Goal: Information Seeking & Learning: Learn about a topic

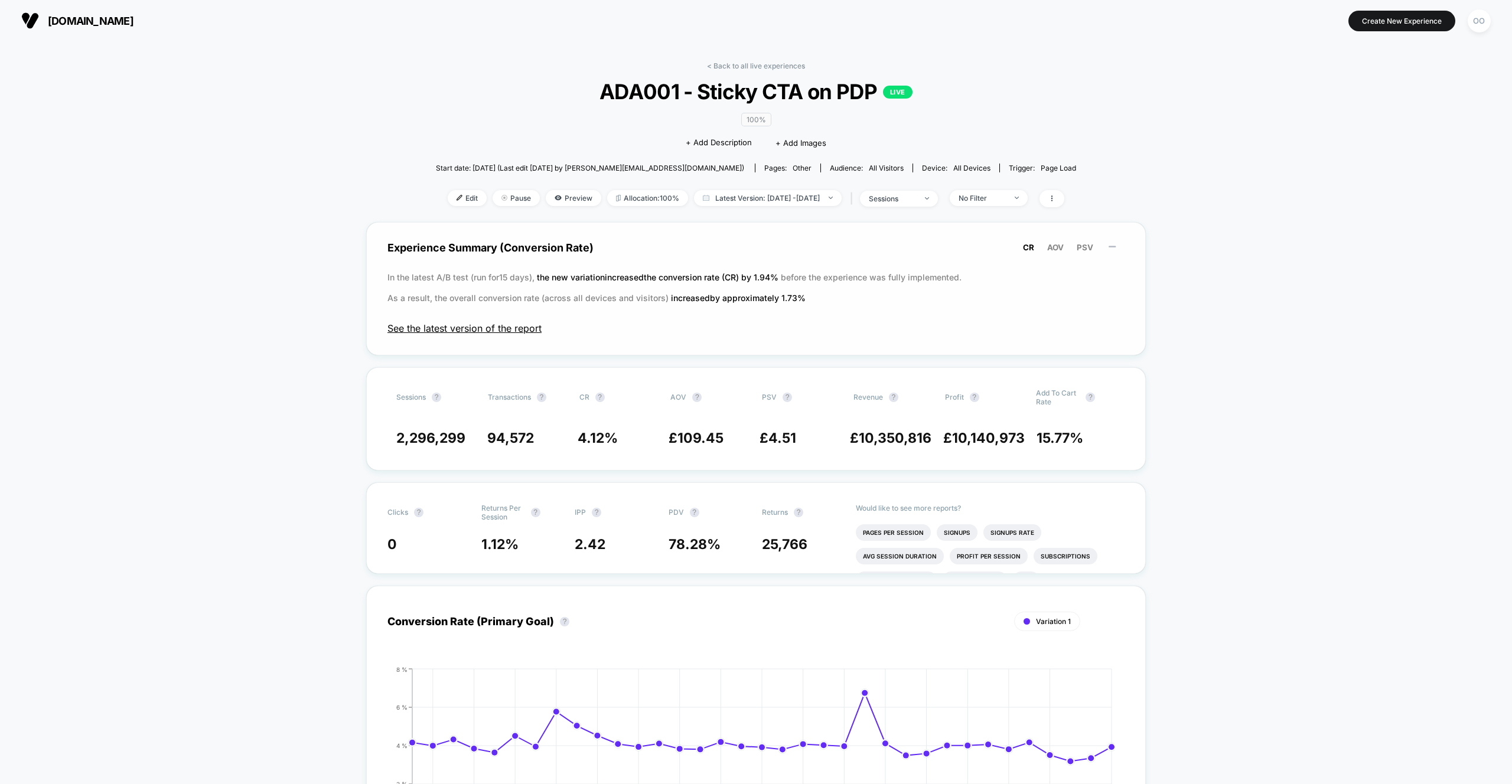
click at [470, 328] on span "See the latest version of the report" at bounding box center [756, 328] width 737 height 12
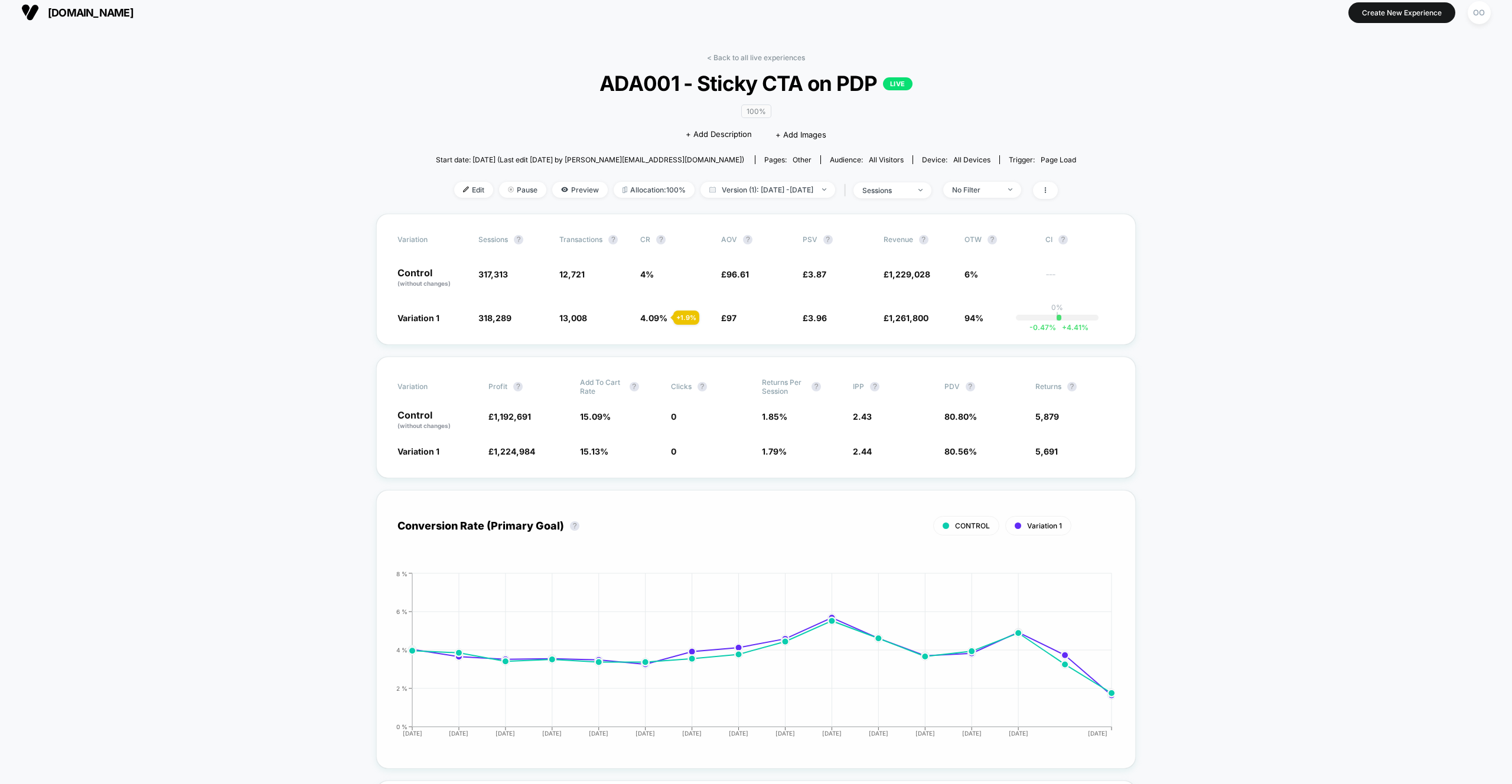
scroll to position [11, 0]
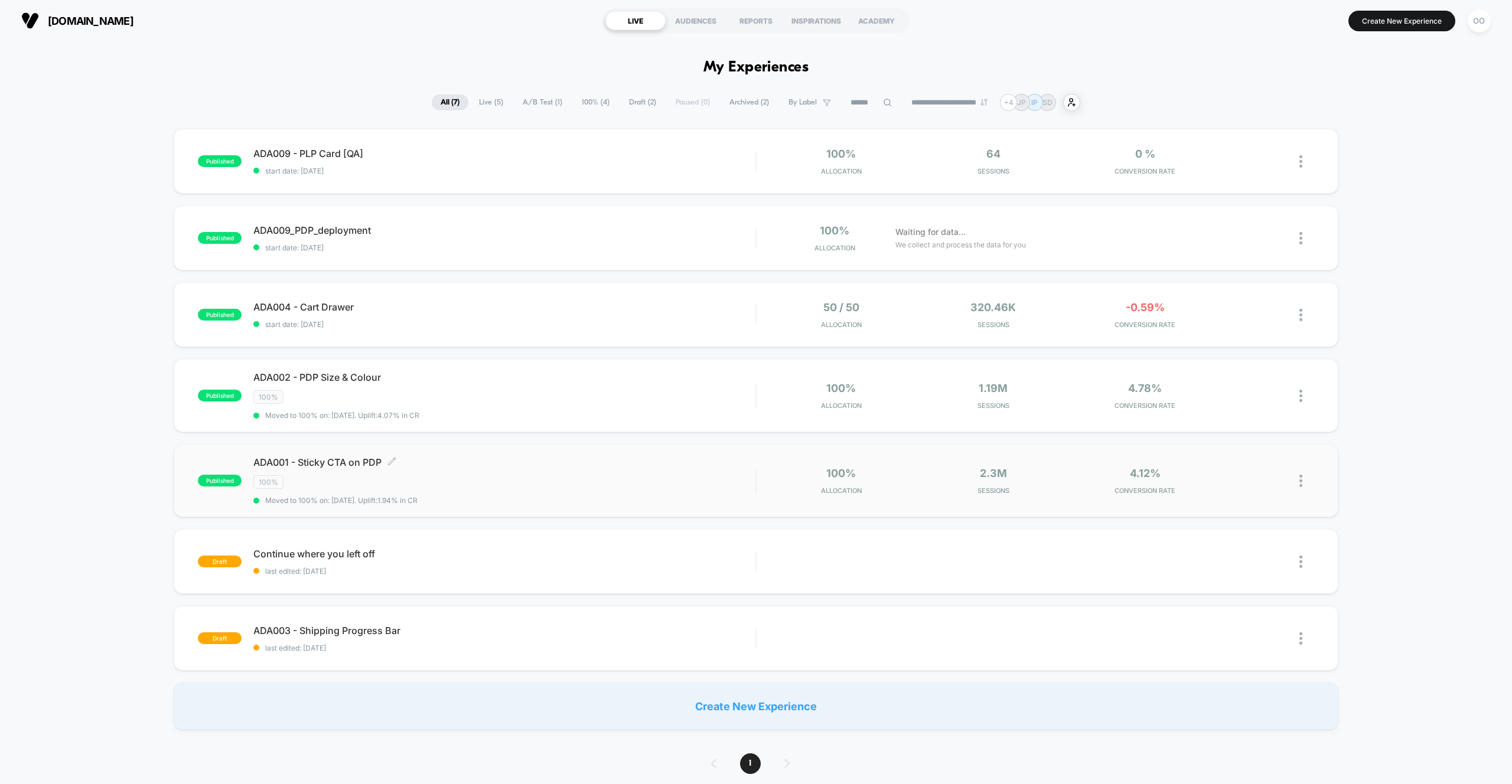
click at [548, 485] on div "100%" at bounding box center [504, 482] width 502 height 13
click at [504, 395] on div "100%" at bounding box center [504, 397] width 502 height 13
click at [474, 327] on span "start date: [DATE]" at bounding box center [504, 324] width 502 height 9
click at [592, 415] on span "Moved to 100% on: [DATE] . Uplift: 4.07% in CR" at bounding box center [504, 415] width 502 height 9
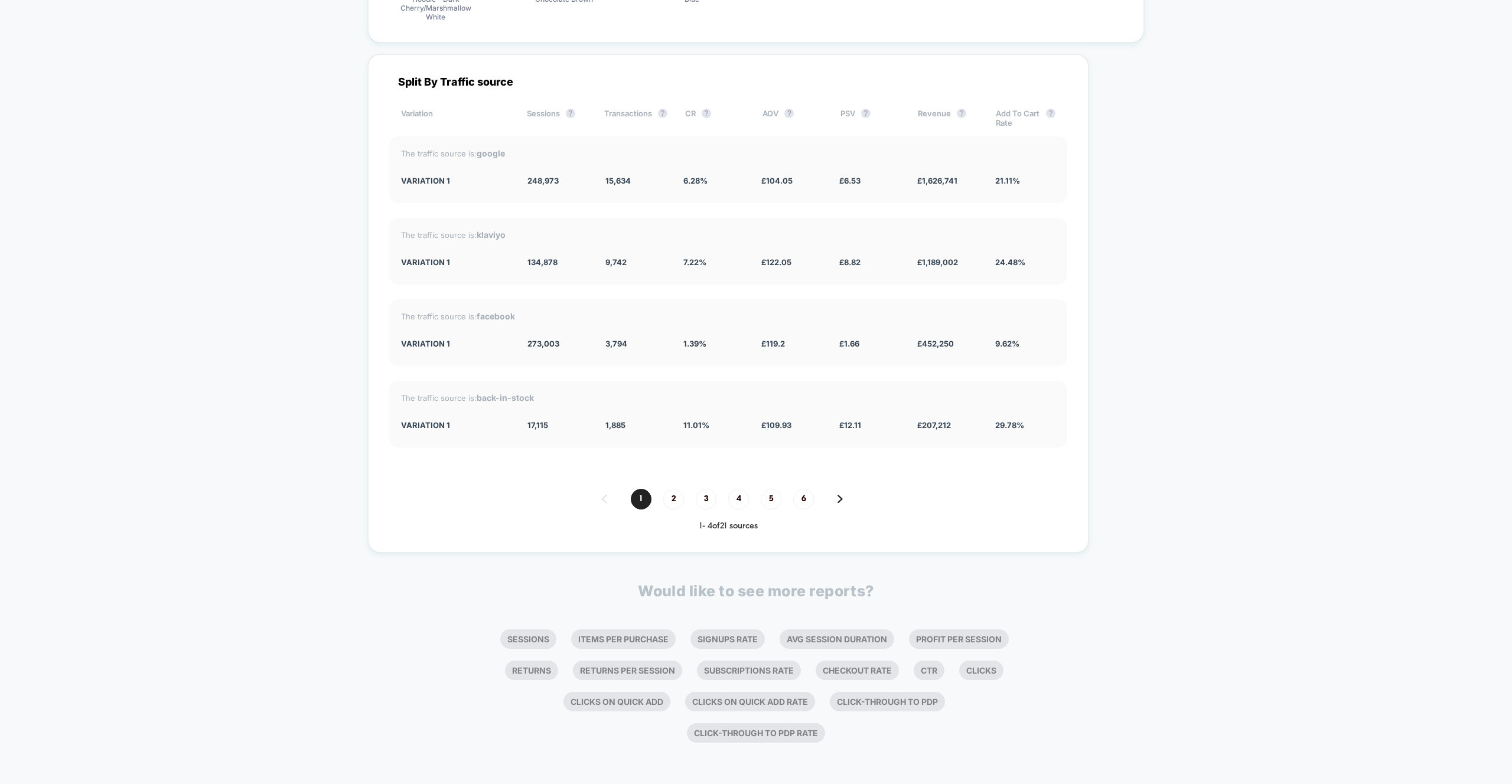
scroll to position [152, 0]
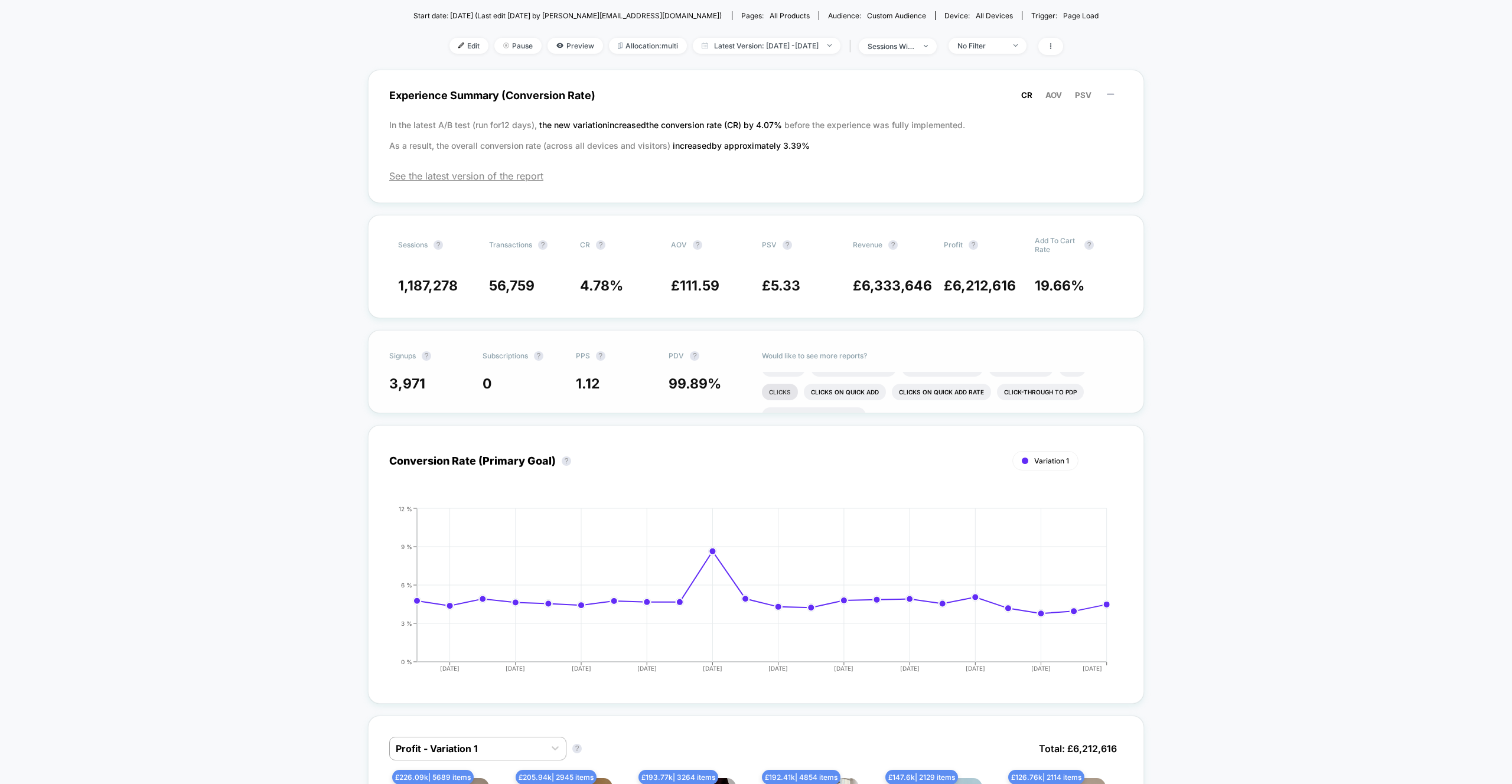
click at [780, 392] on li "Clicks" at bounding box center [780, 392] width 36 height 16
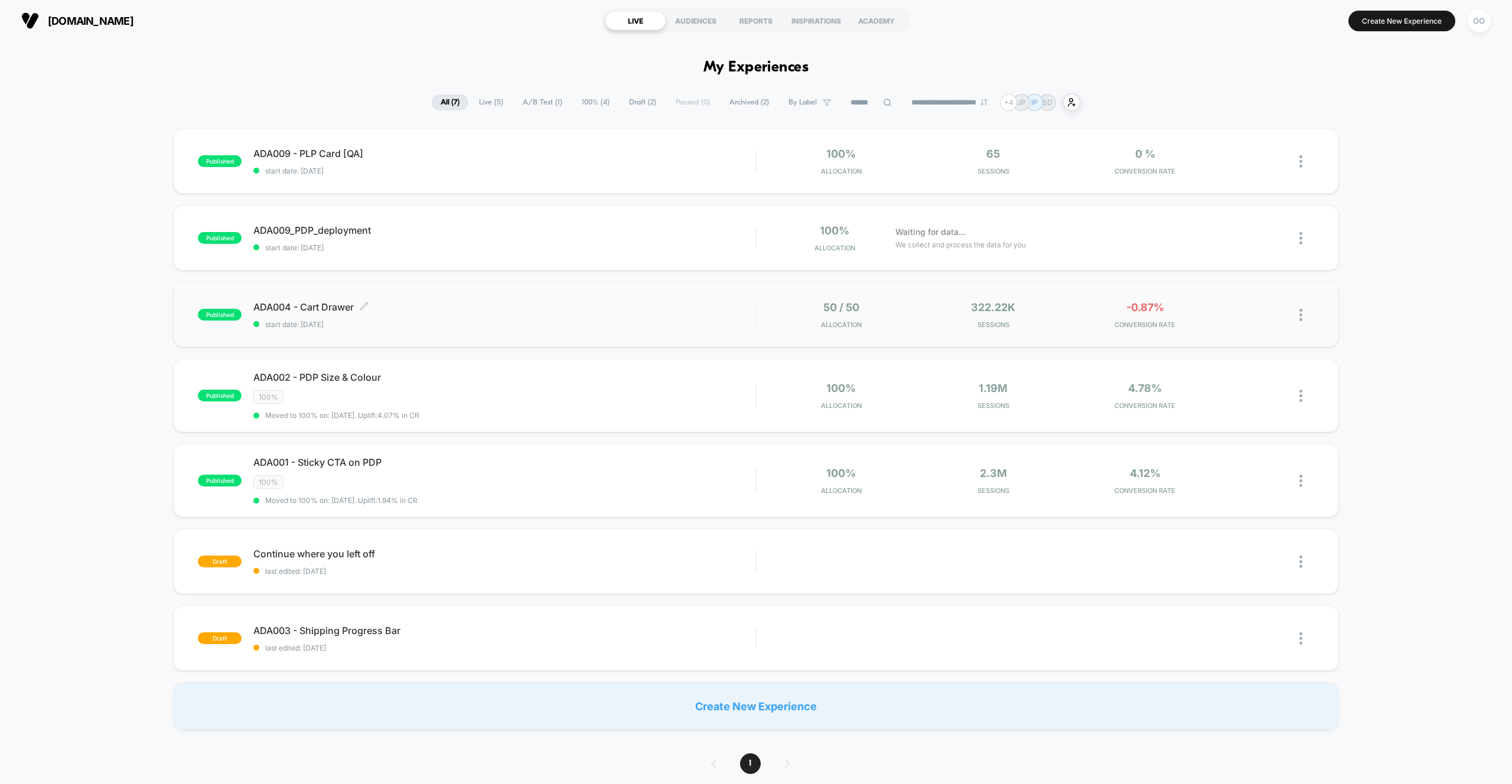
click at [474, 311] on span "ADA004 - Cart Drawer Click to edit experience details" at bounding box center [504, 307] width 502 height 12
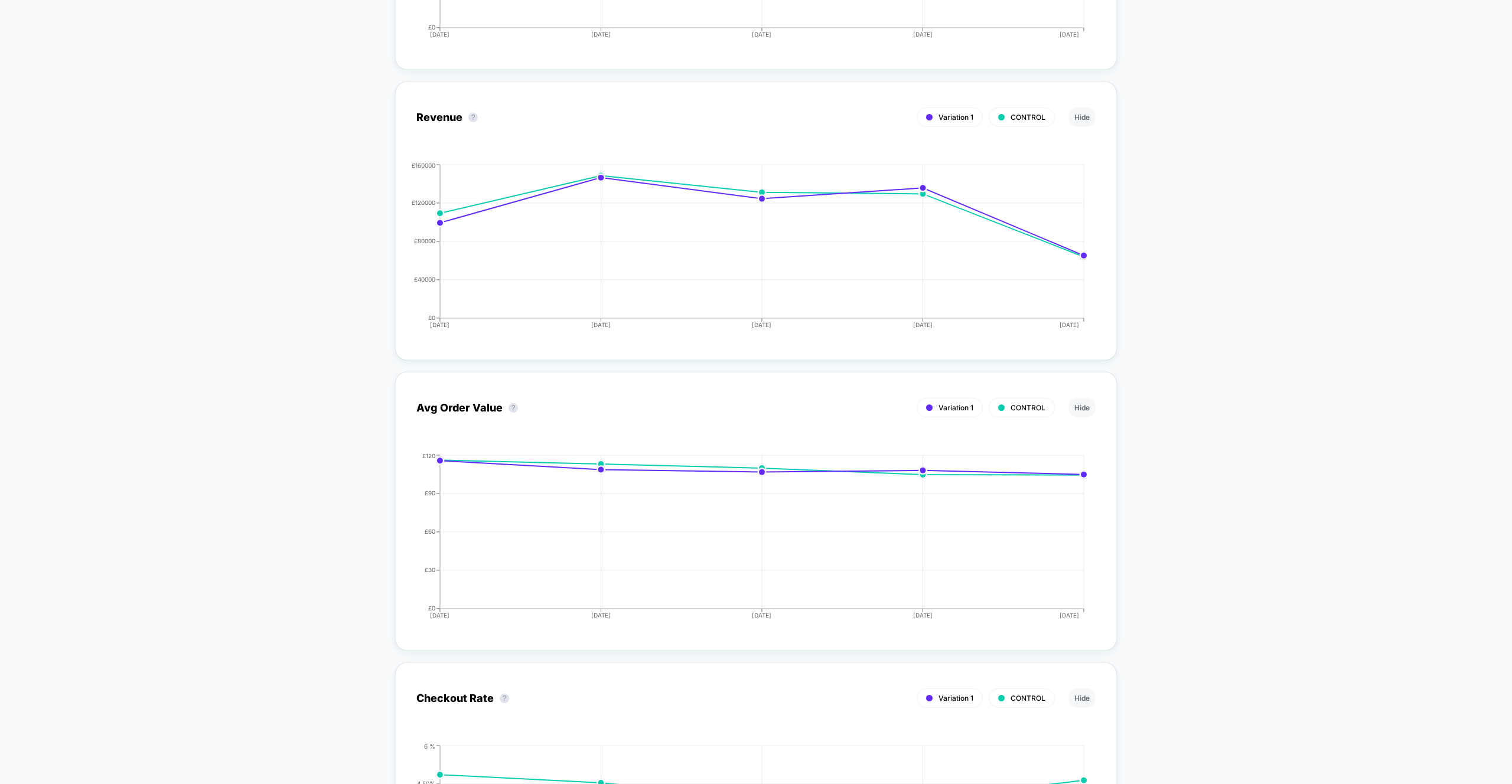
scroll to position [860, 0]
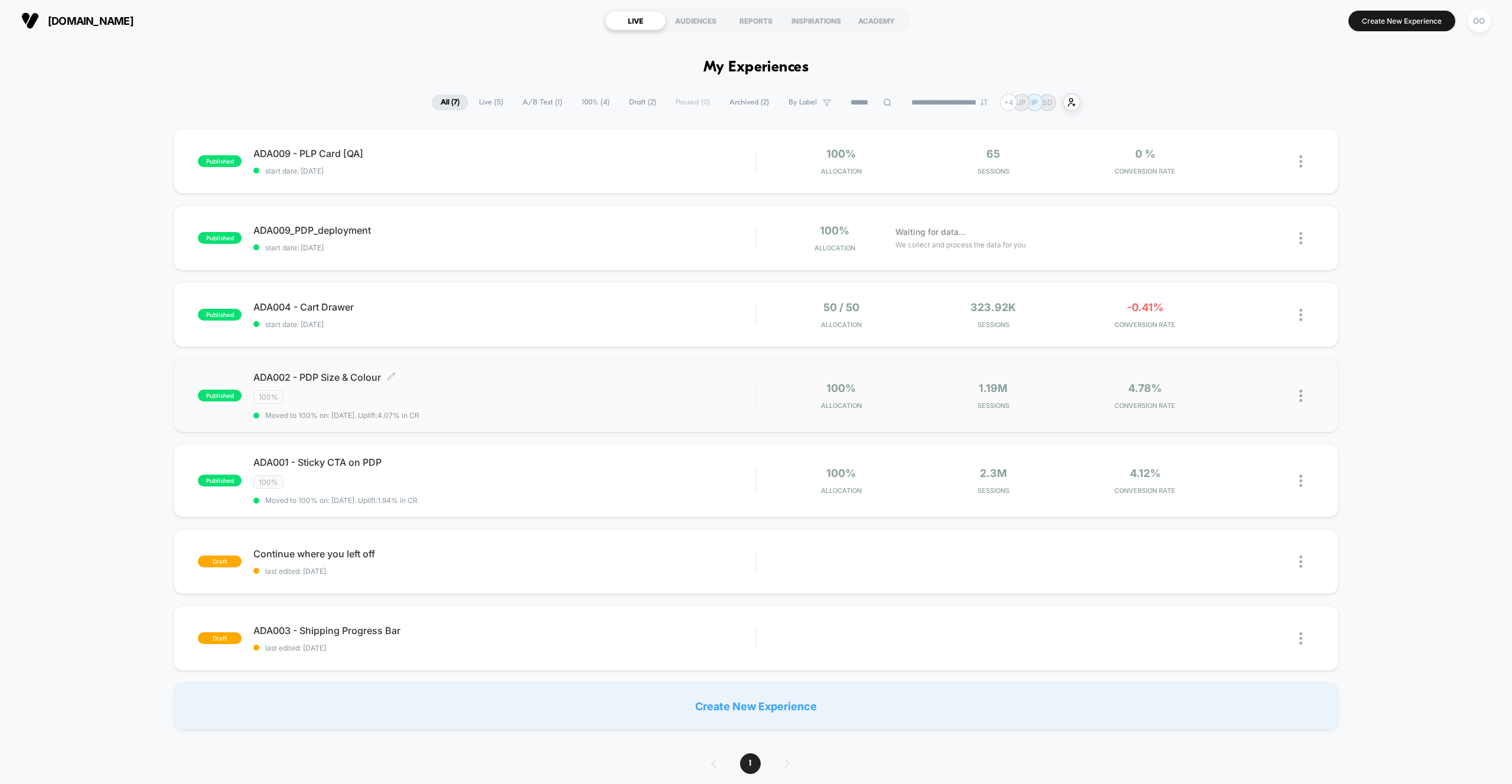
click at [462, 389] on div "ADA002 - PDP Size & Colour Click to edit experience details Click to edit exper…" at bounding box center [504, 395] width 502 height 48
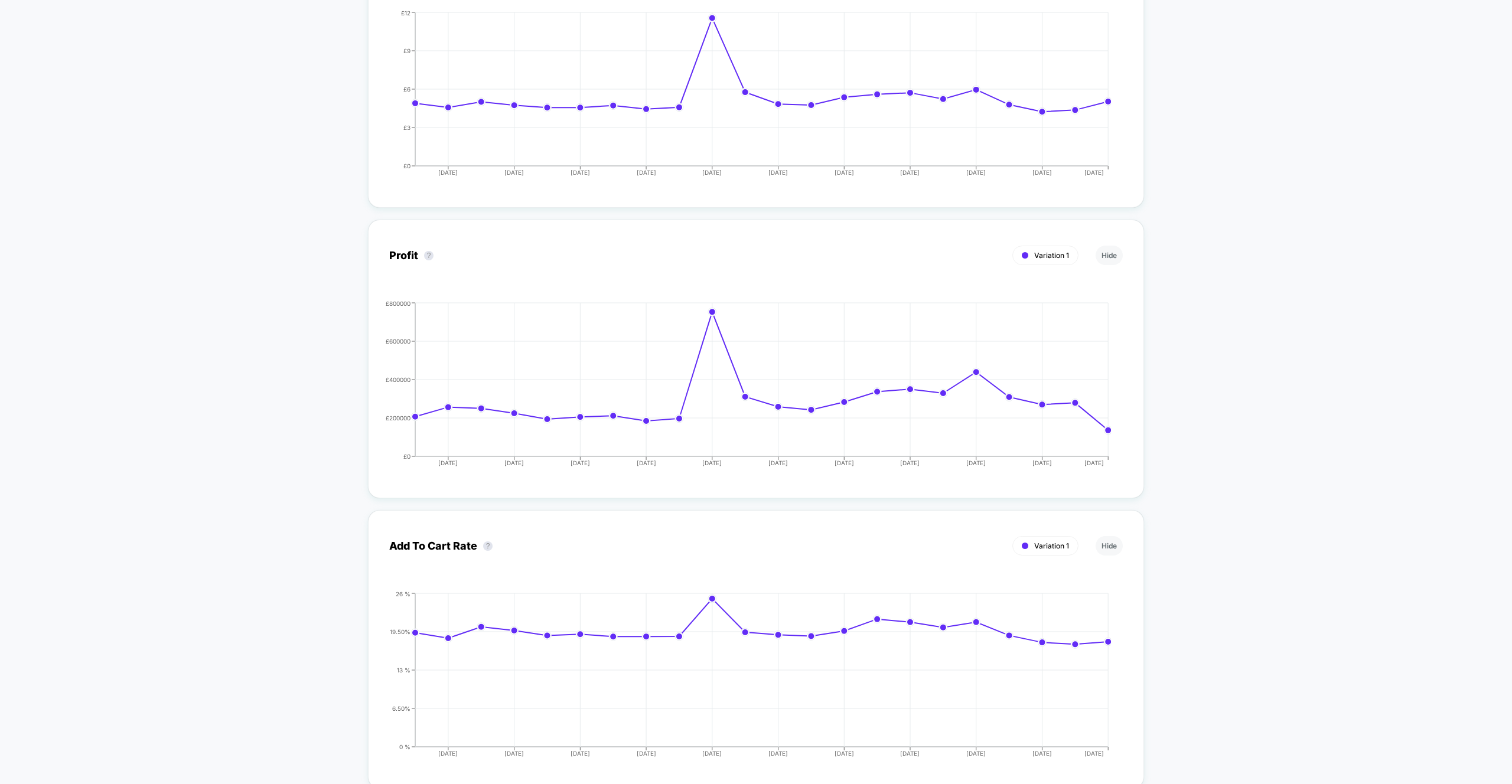
scroll to position [1297, 0]
